Goal: Navigation & Orientation: Go to known website

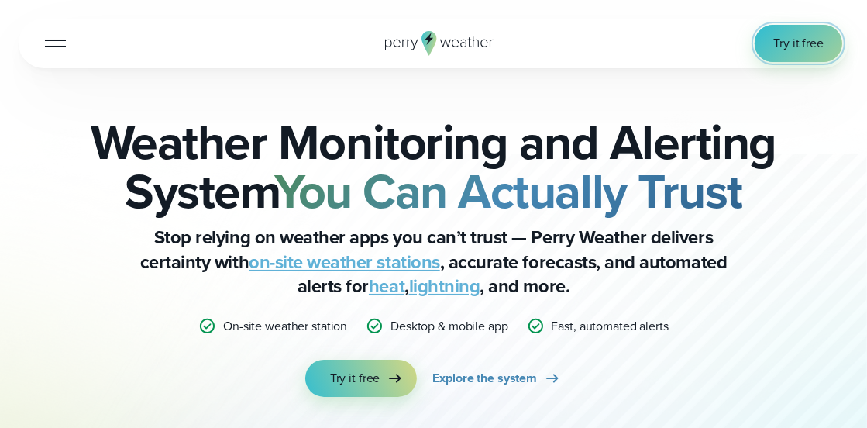
click at [788, 48] on span "Try it free" at bounding box center [798, 43] width 50 height 19
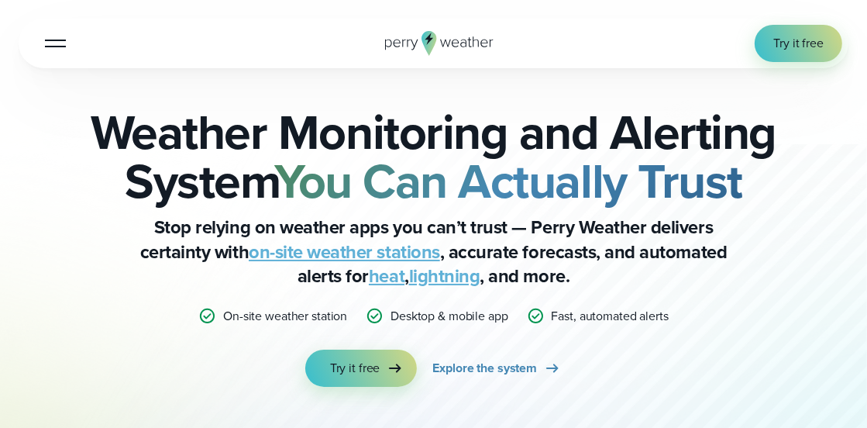
scroll to position [102, 0]
